Goal: Transaction & Acquisition: Subscribe to service/newsletter

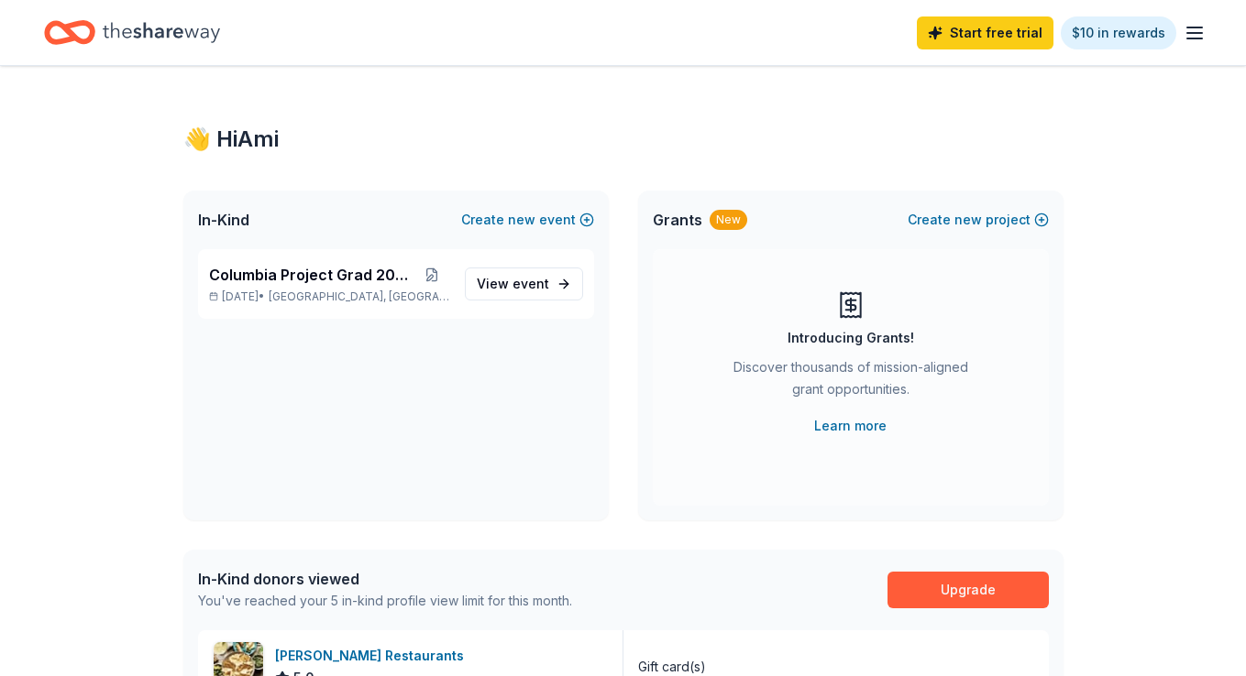
scroll to position [9, 0]
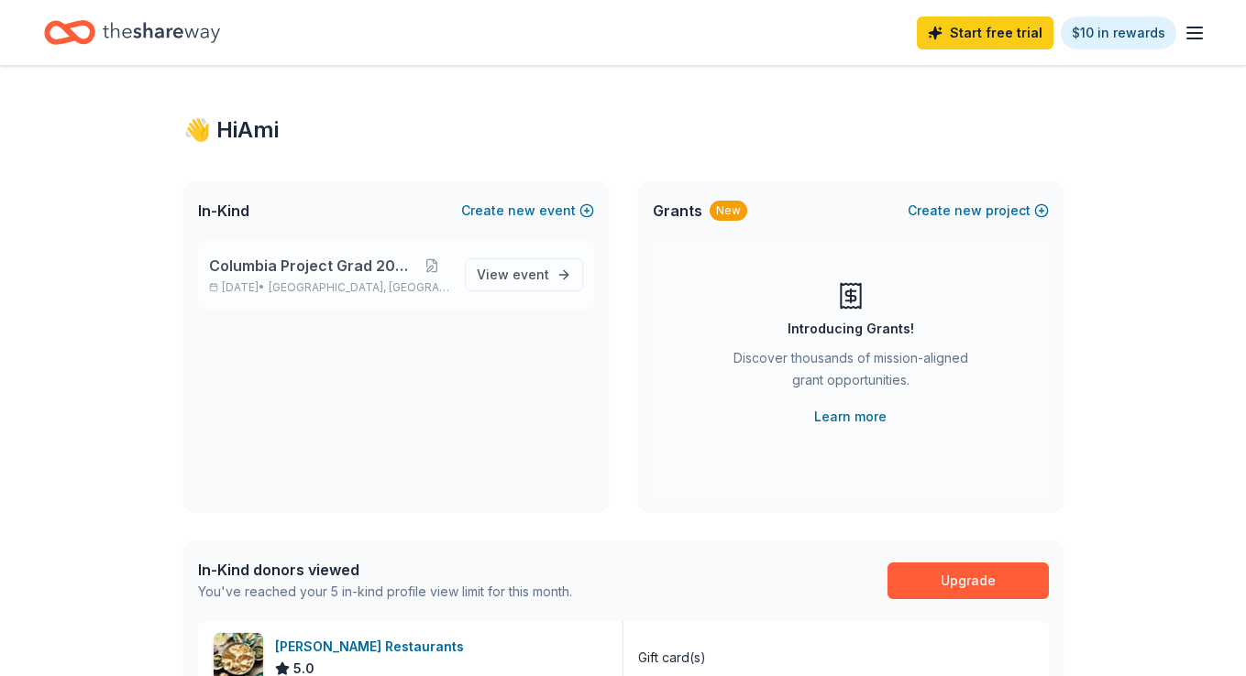
click at [345, 264] on span "Columbia Project Grad 2026" at bounding box center [311, 266] width 204 height 22
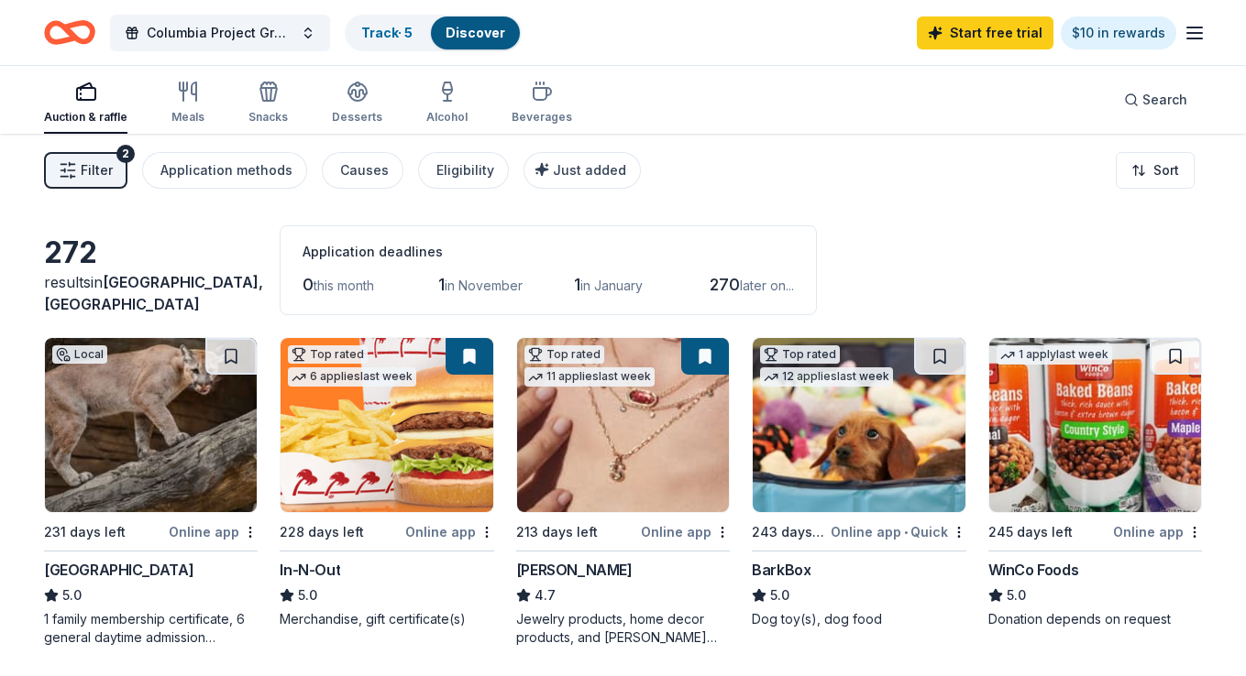
click at [189, 459] on img at bounding box center [151, 425] width 212 height 174
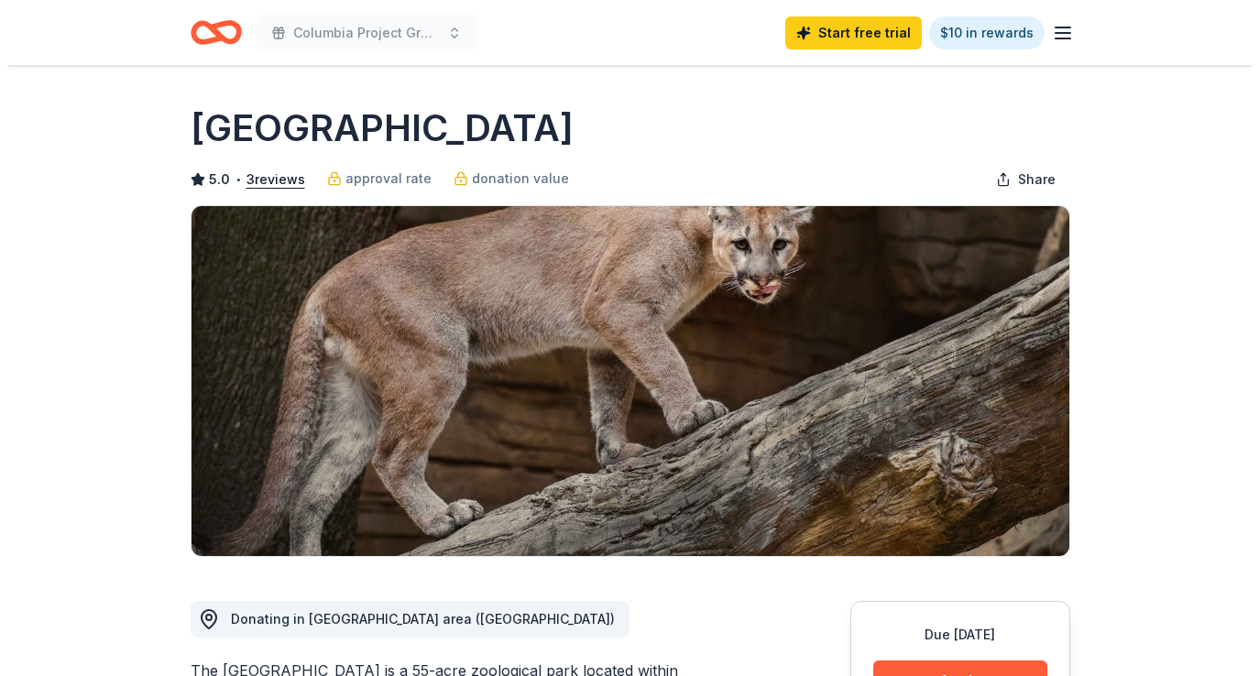
scroll to position [255, 0]
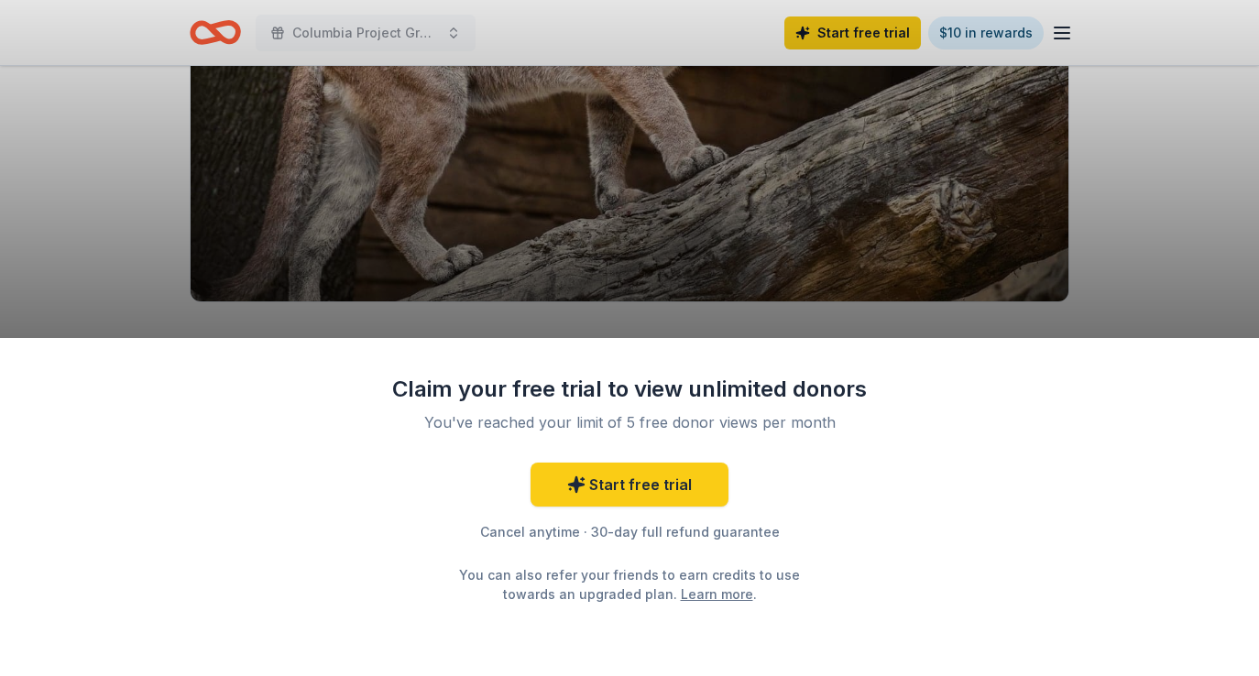
click at [913, 431] on div "Claim your free trial to view unlimited donors You've reached your limit of 5 f…" at bounding box center [629, 507] width 1259 height 338
click at [1149, 269] on div "Claim your free trial to view unlimited donors You've reached your limit of 5 f…" at bounding box center [629, 338] width 1259 height 676
click at [648, 499] on link "Start free trial" at bounding box center [630, 485] width 198 height 44
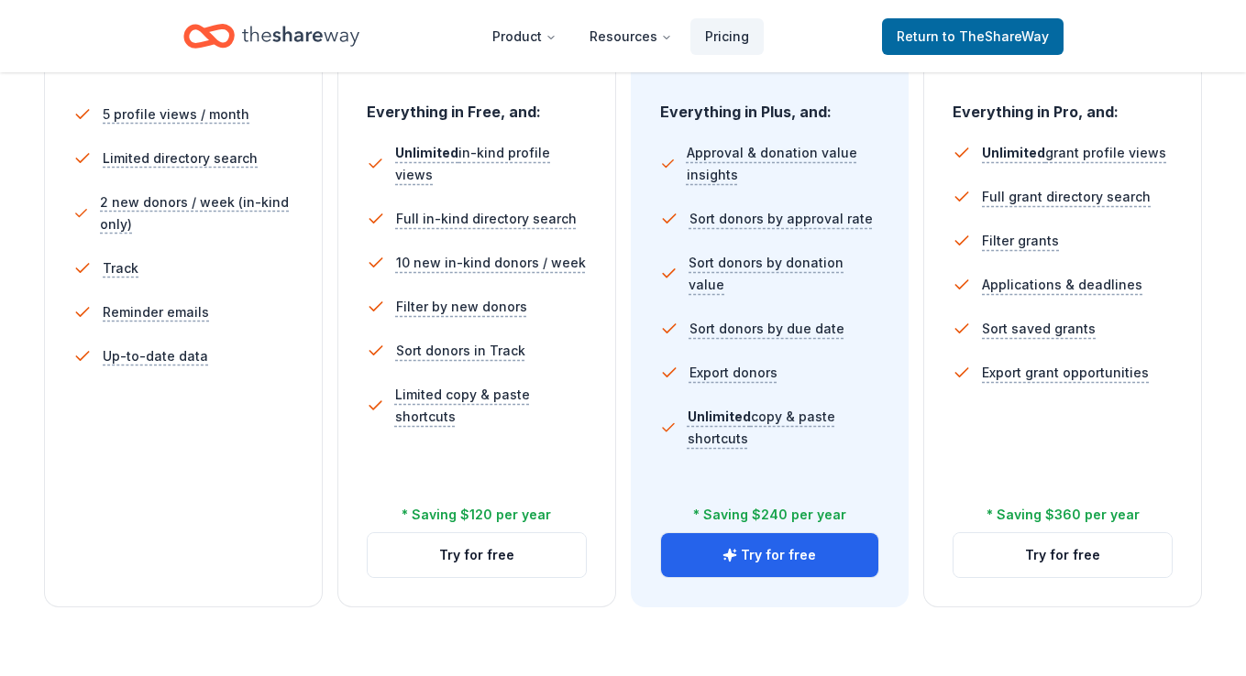
scroll to position [616, 0]
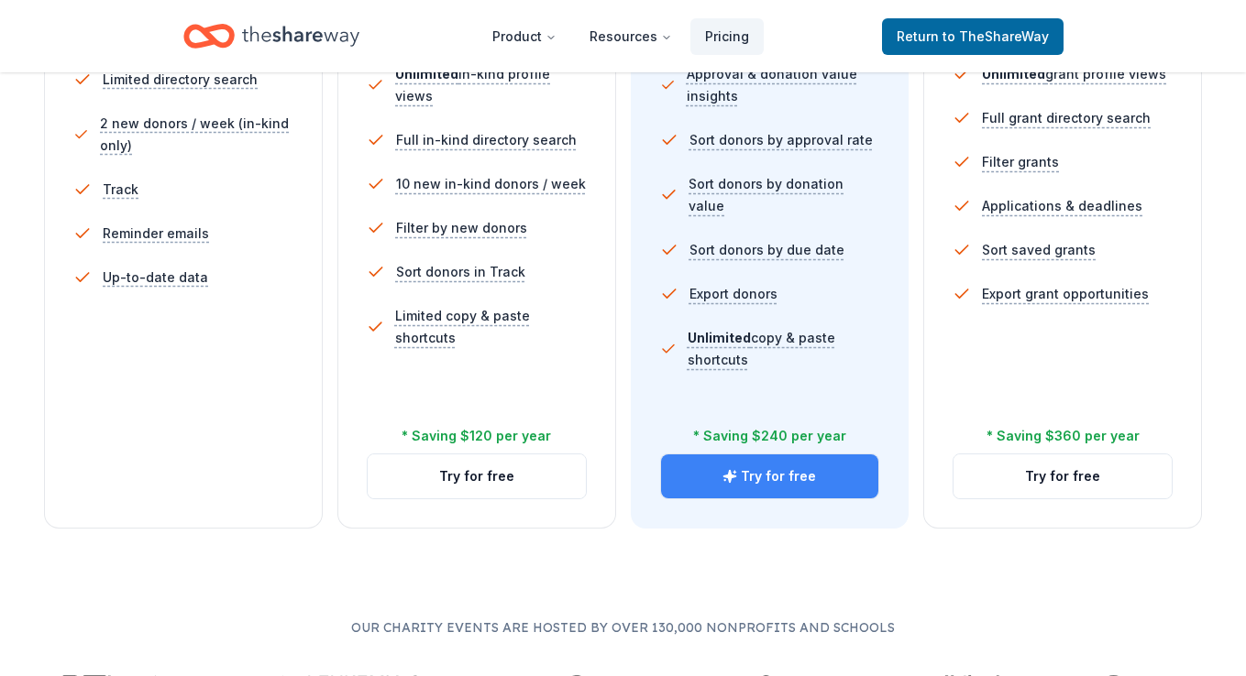
click at [762, 468] on button "Try for free" at bounding box center [770, 477] width 218 height 44
